Goal: Transaction & Acquisition: Purchase product/service

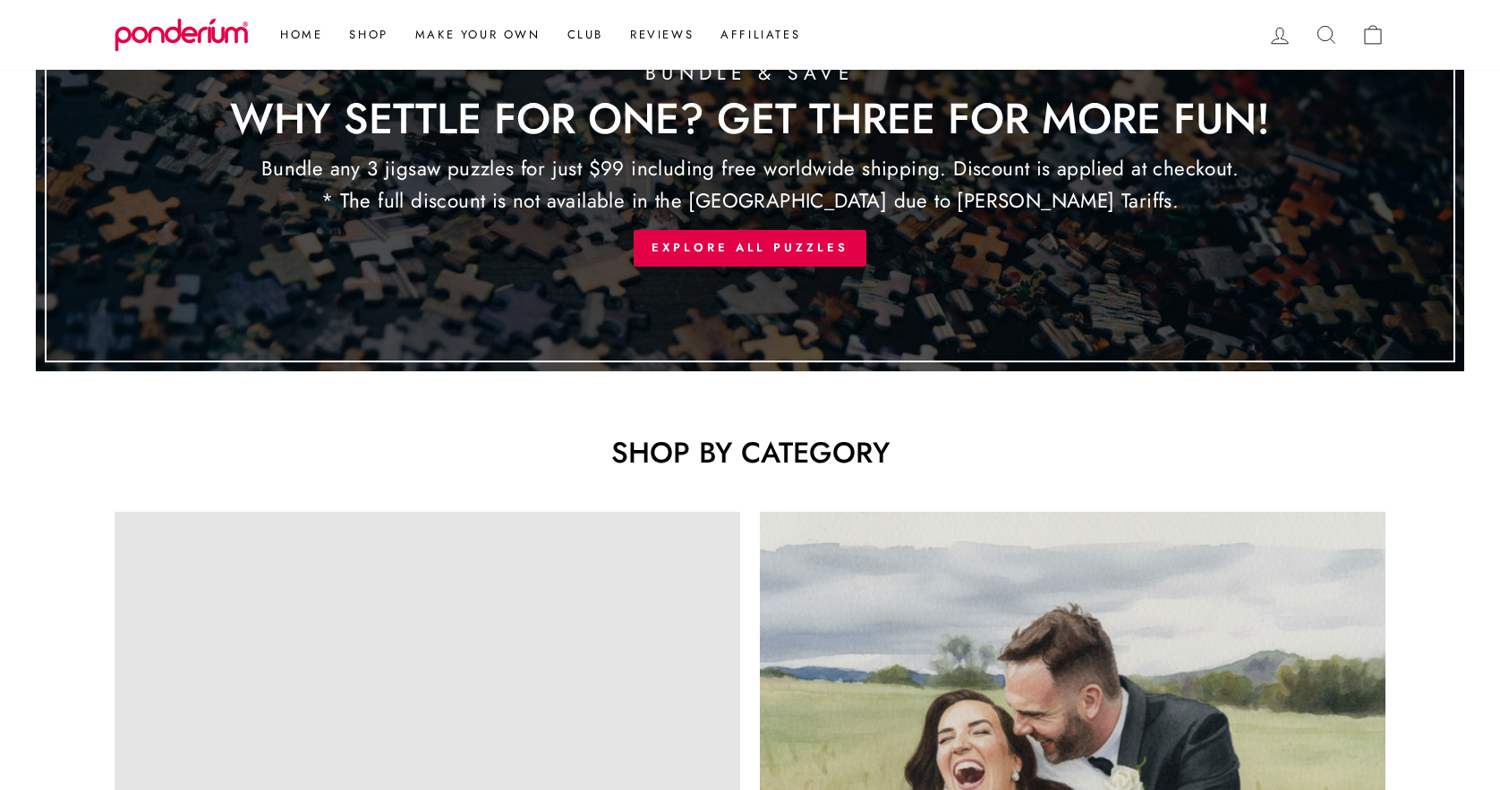
scroll to position [833, 0]
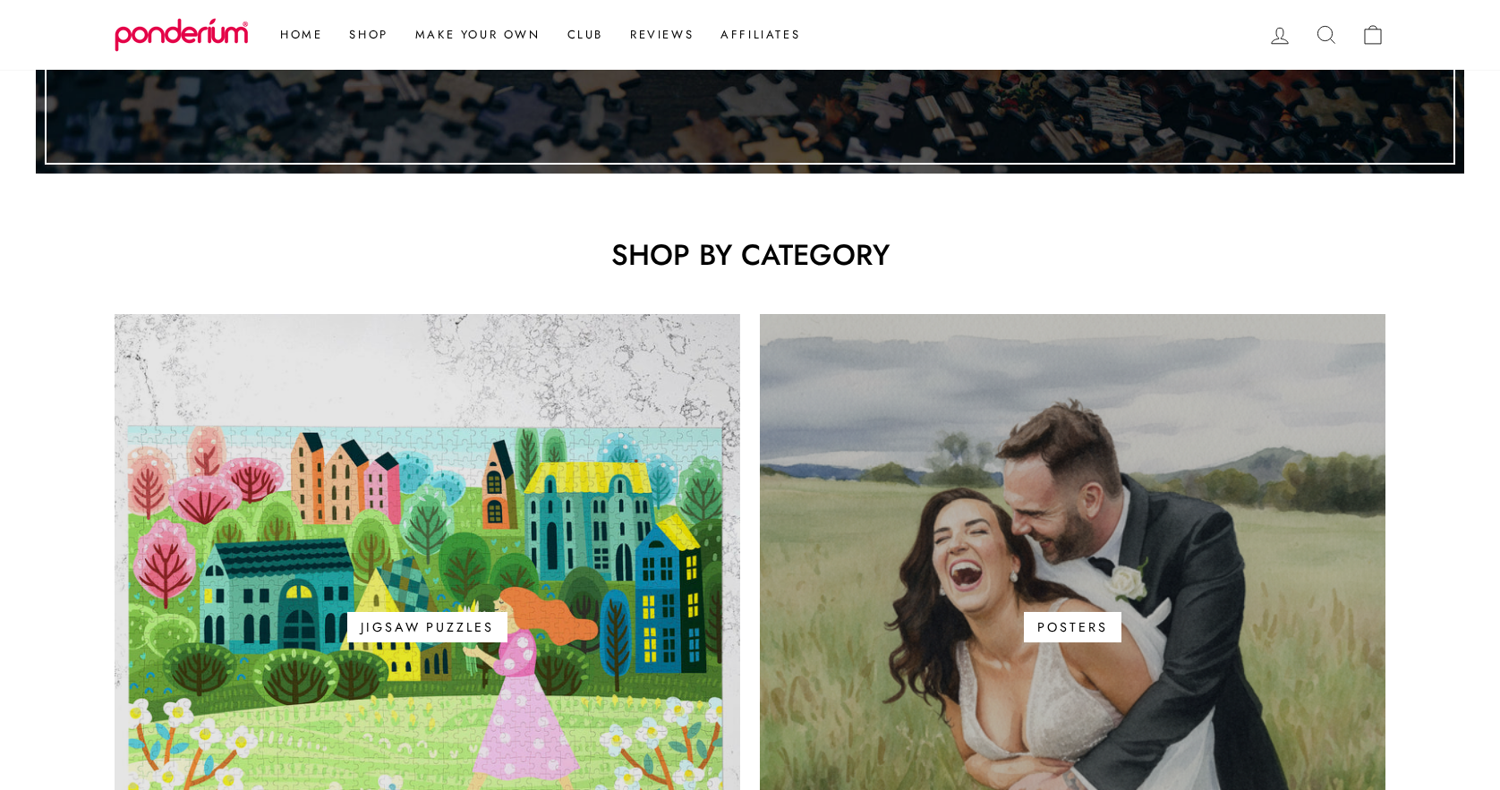
click at [935, 555] on link "Posters" at bounding box center [1073, 627] width 626 height 626
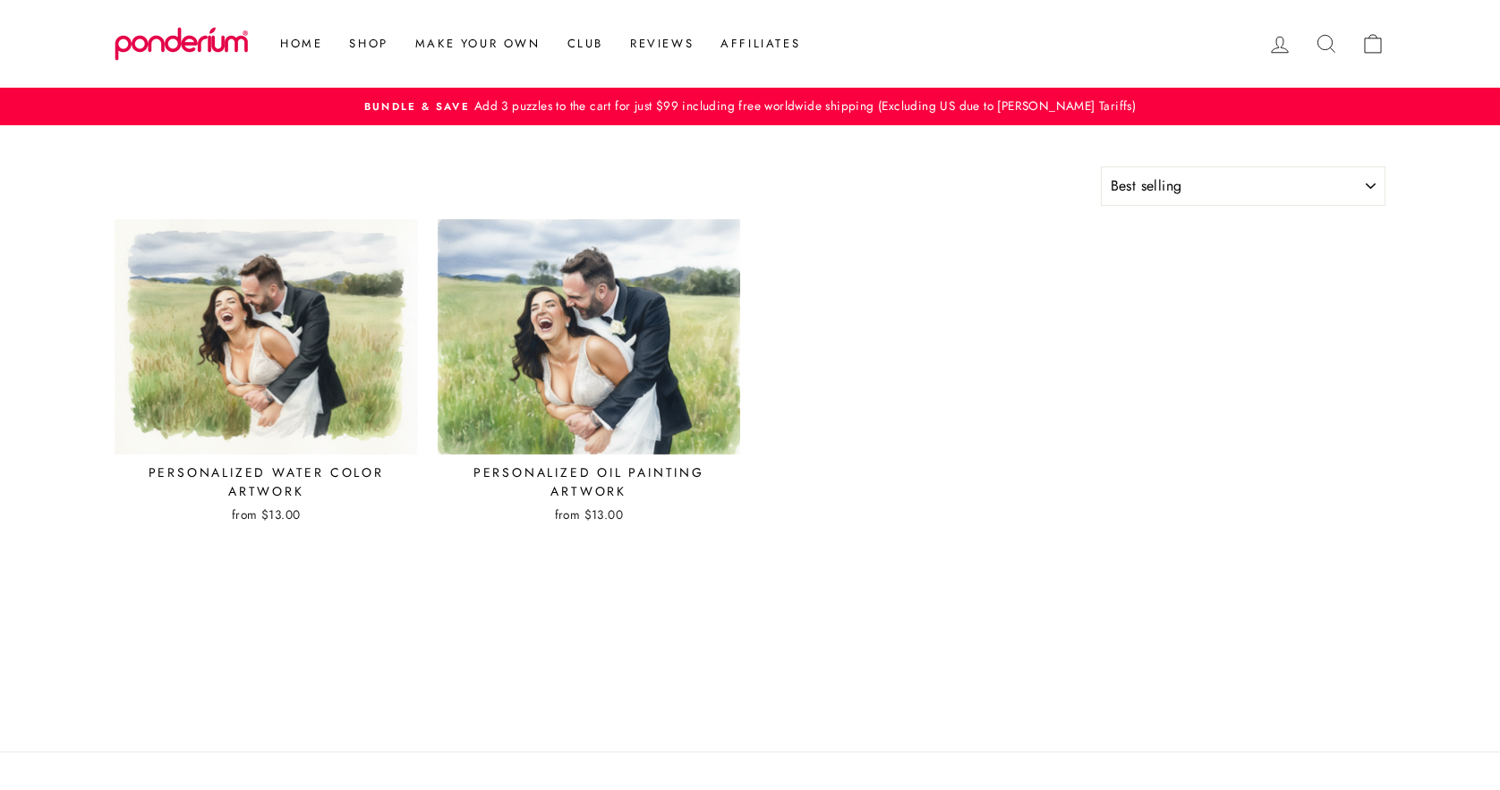
select select "best-selling"
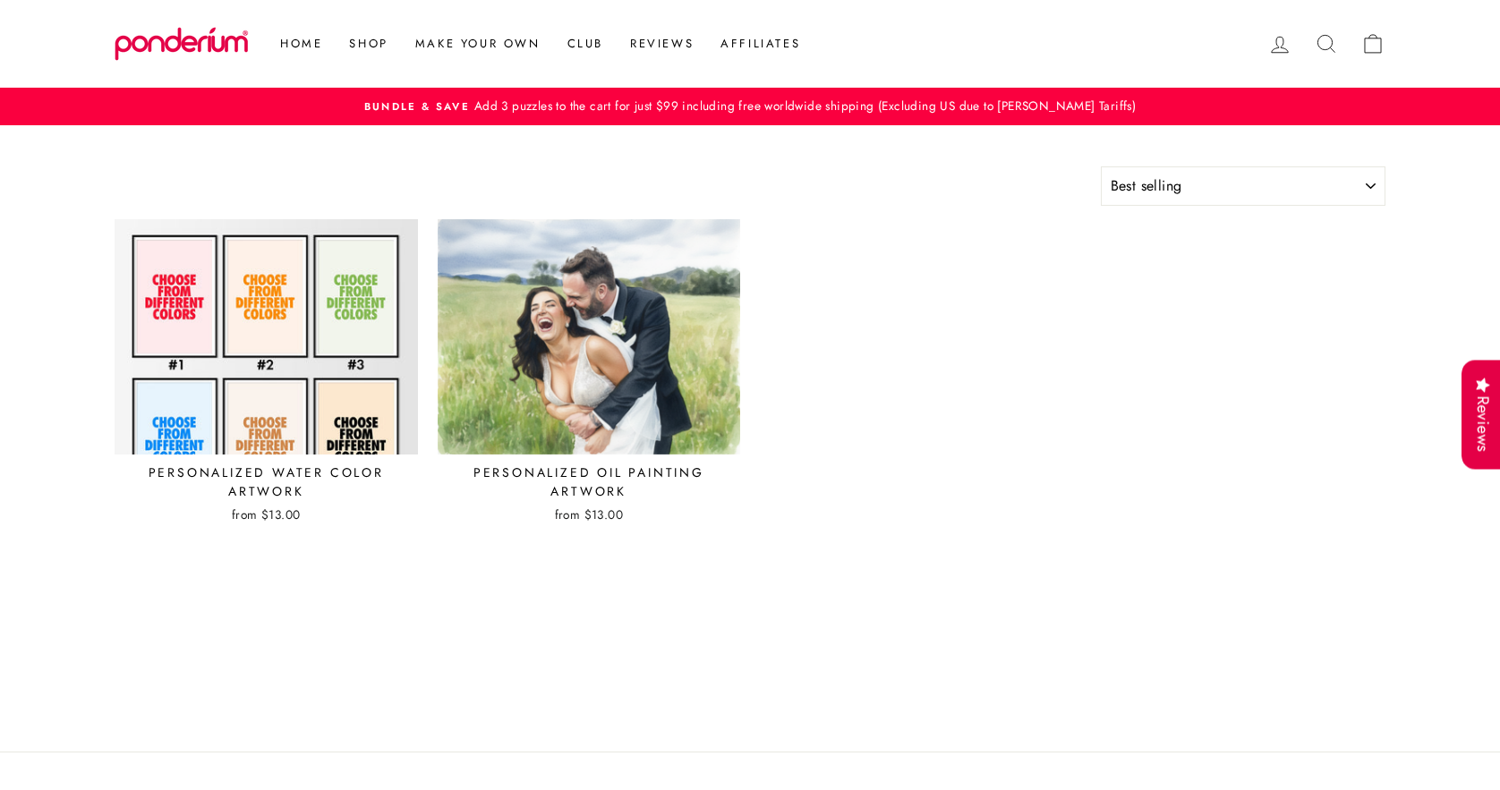
click at [326, 340] on img at bounding box center [266, 336] width 305 height 237
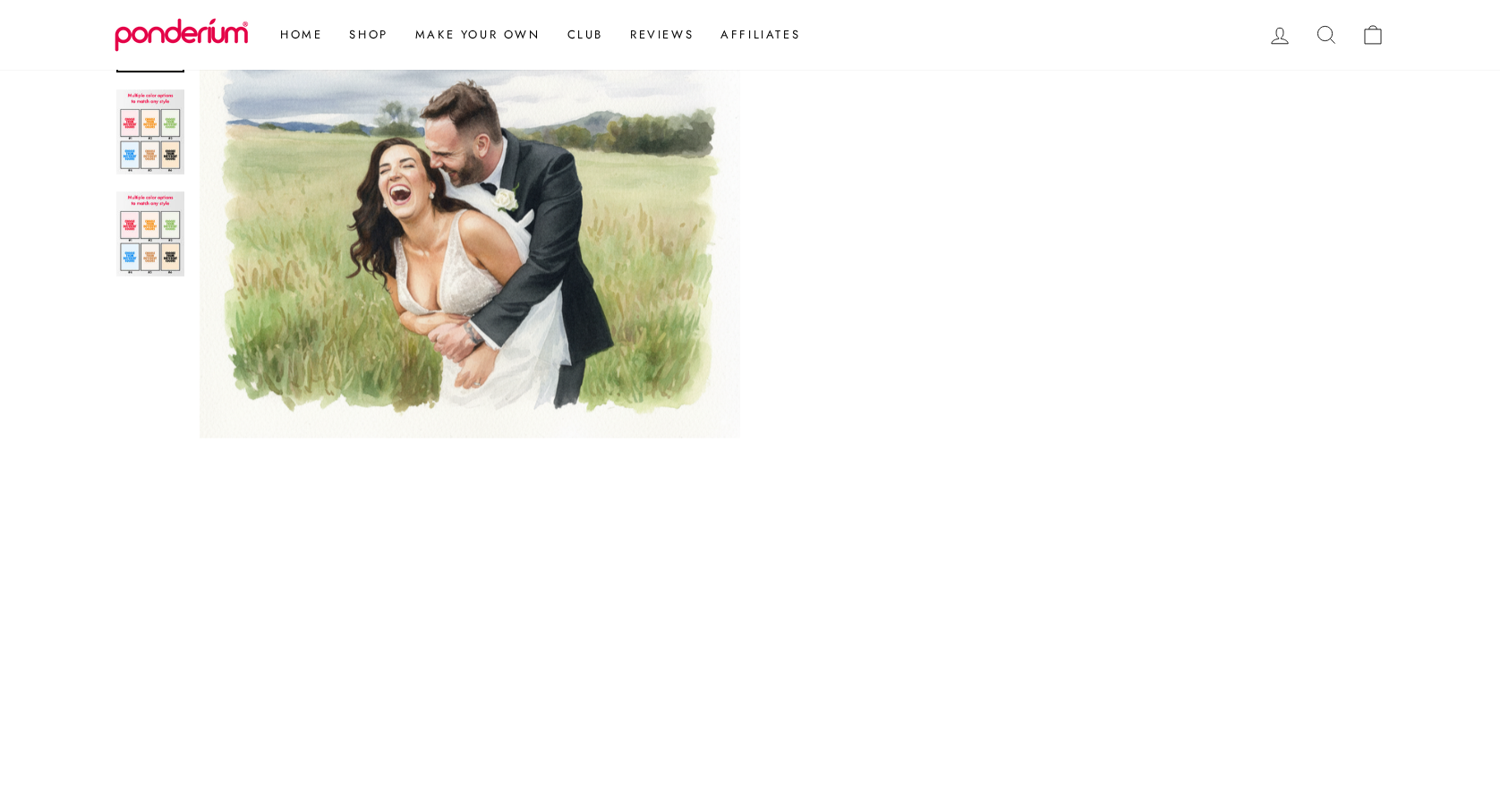
scroll to position [517, 0]
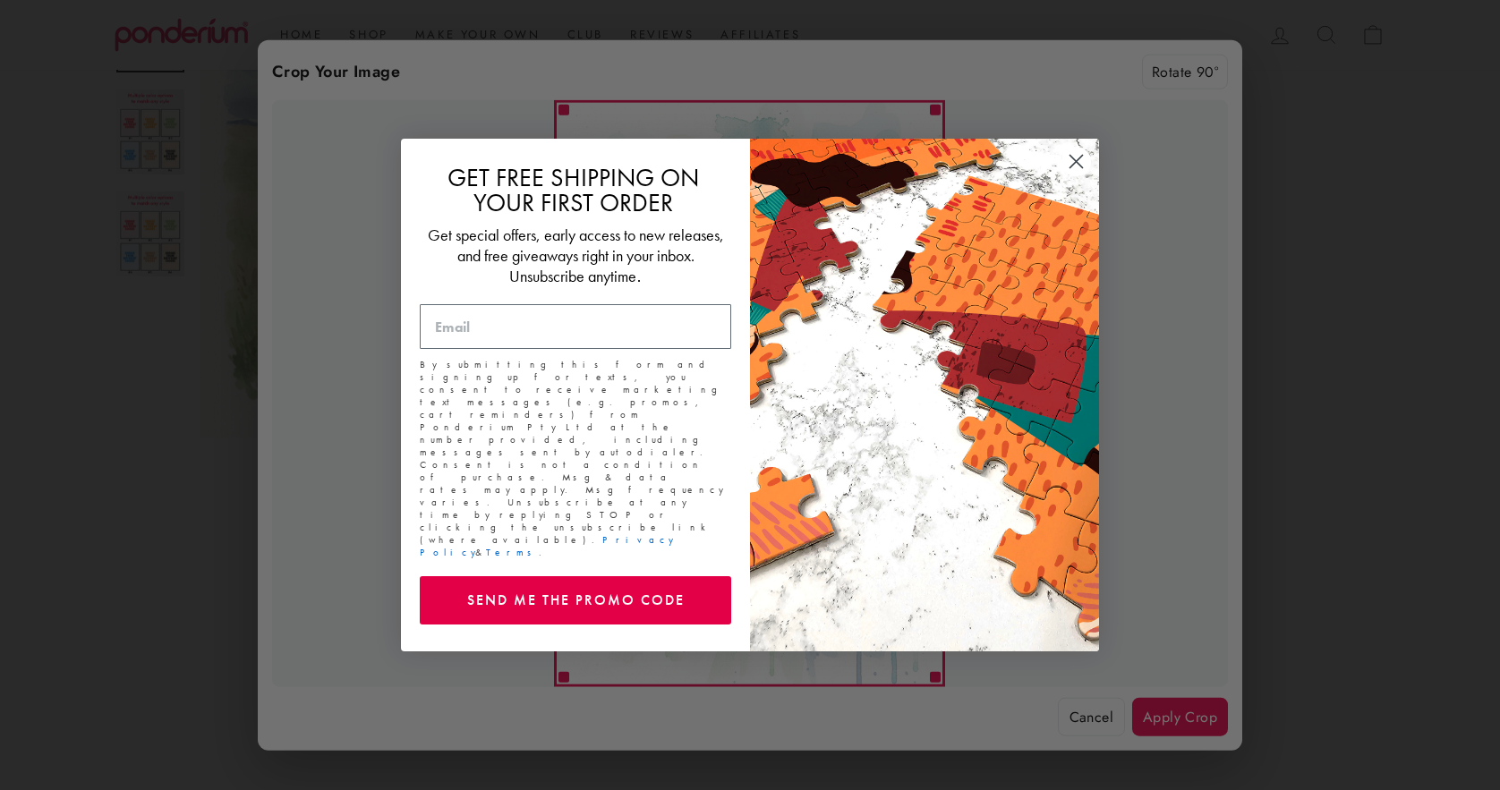
click at [1080, 176] on circle "Close dialog" at bounding box center [1077, 162] width 30 height 30
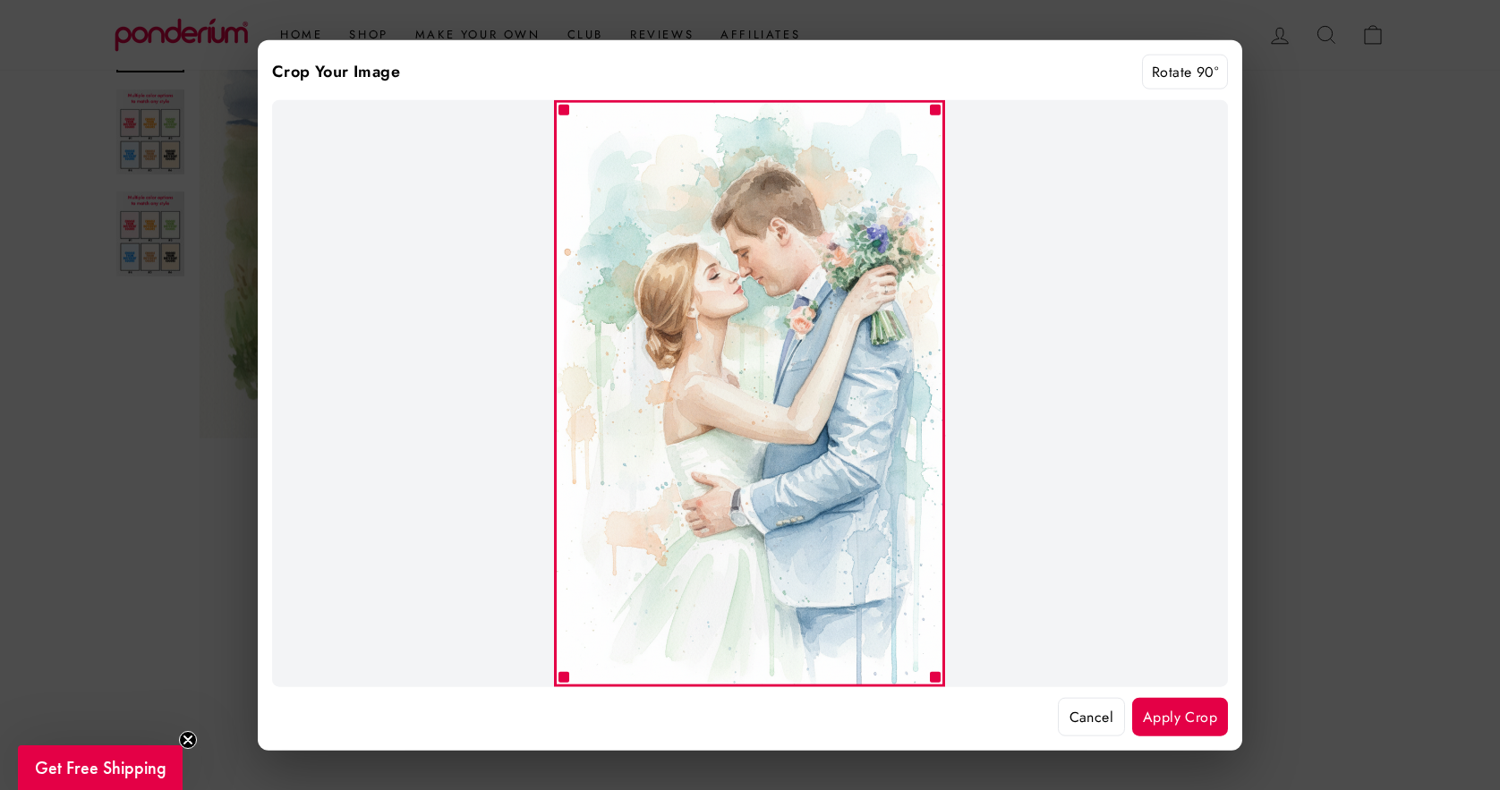
click at [1093, 722] on button "Cancel" at bounding box center [1091, 716] width 67 height 39
